Goal: Task Accomplishment & Management: Manage account settings

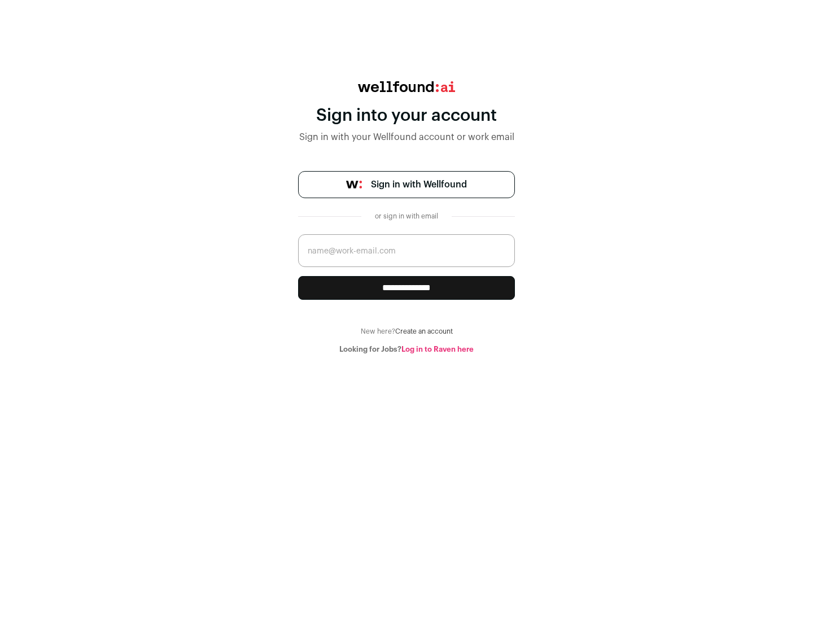
click at [418, 185] on span "Sign in with Wellfound" at bounding box center [419, 185] width 96 height 14
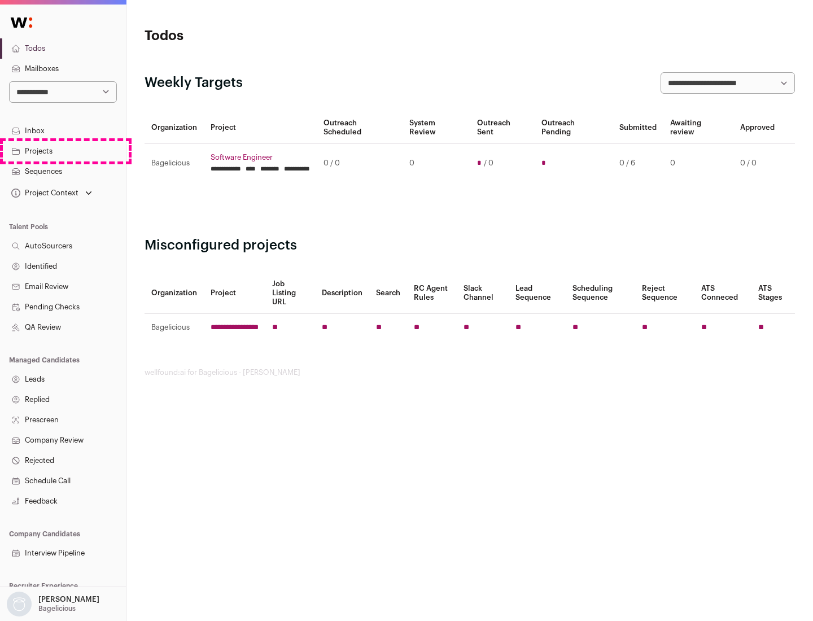
click at [63, 151] on link "Projects" at bounding box center [63, 151] width 126 height 20
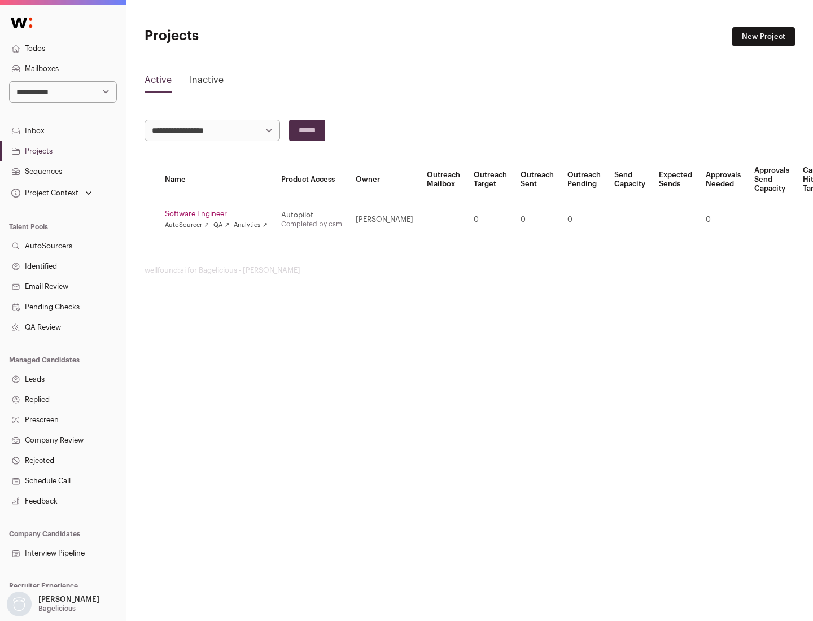
click at [220, 214] on link "Software Engineer" at bounding box center [216, 213] width 103 height 9
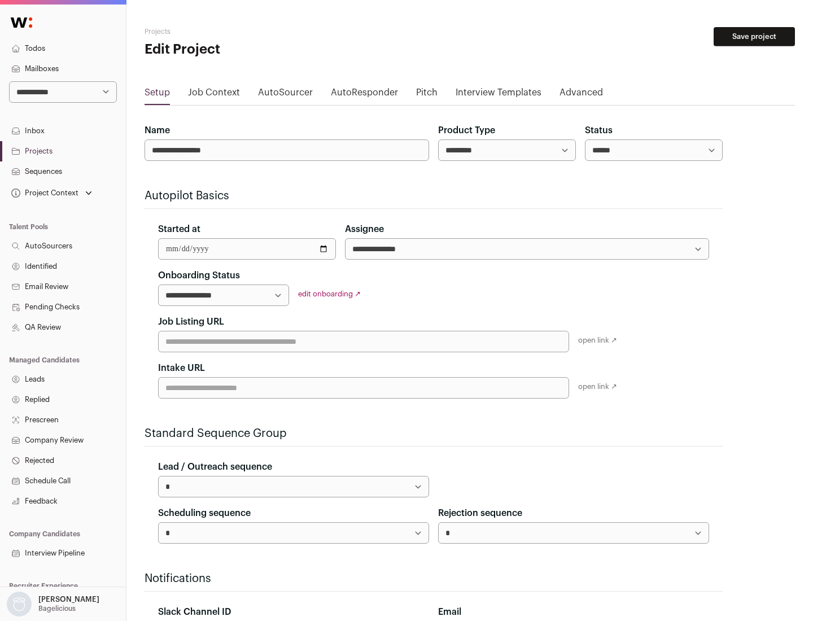
click at [754, 37] on button "Save project" at bounding box center [754, 36] width 81 height 19
